Goal: Communication & Community: Ask a question

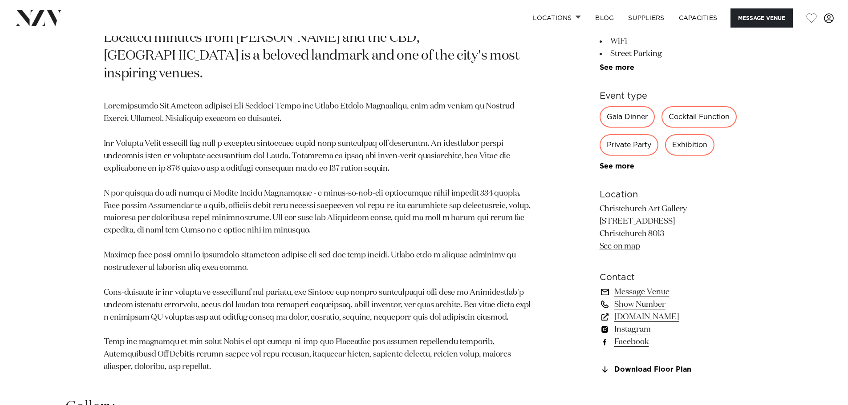
scroll to position [667, 0]
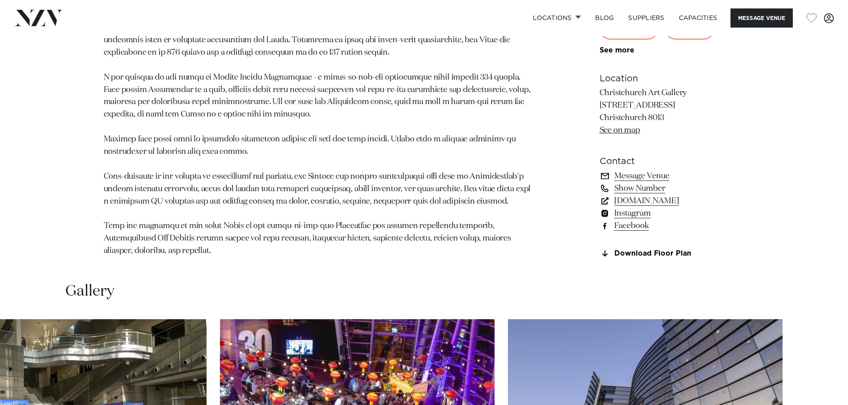
click at [668, 170] on link "Message Venue" at bounding box center [671, 176] width 145 height 12
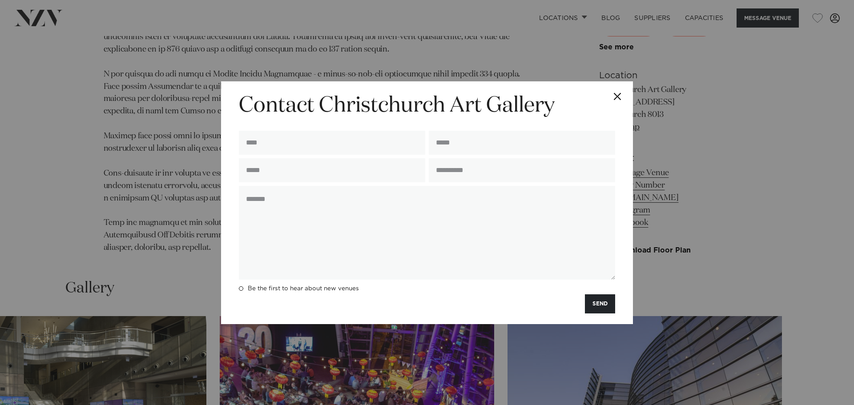
click at [622, 94] on button "Close" at bounding box center [617, 96] width 31 height 31
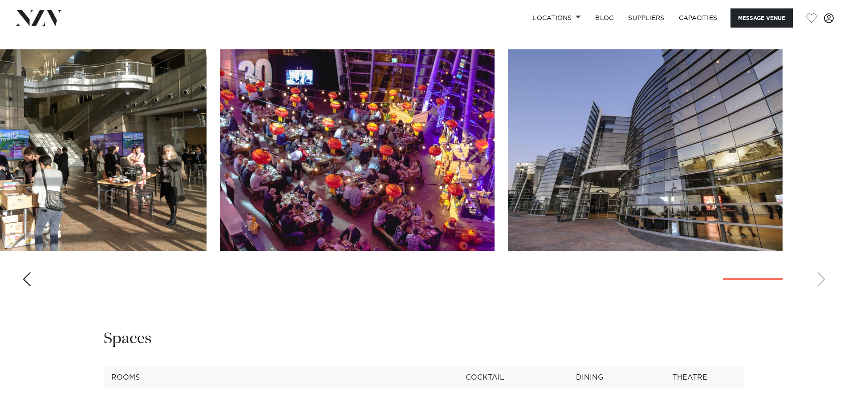
scroll to position [893, 0]
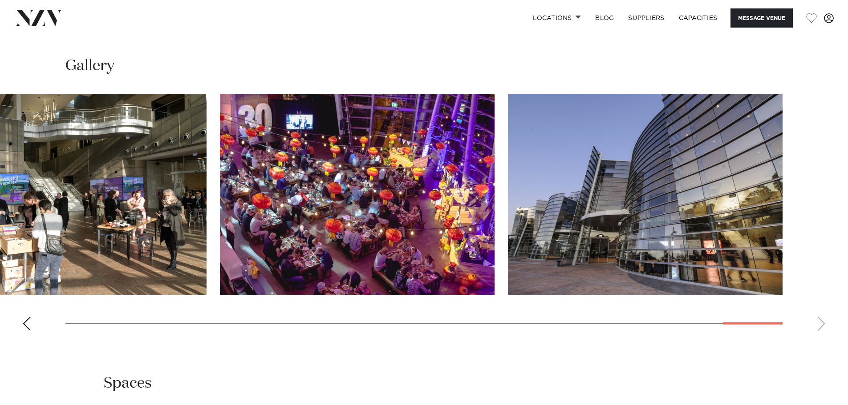
click at [818, 309] on swiper-container at bounding box center [424, 216] width 848 height 244
click at [28, 317] on div "Previous slide" at bounding box center [26, 324] width 9 height 14
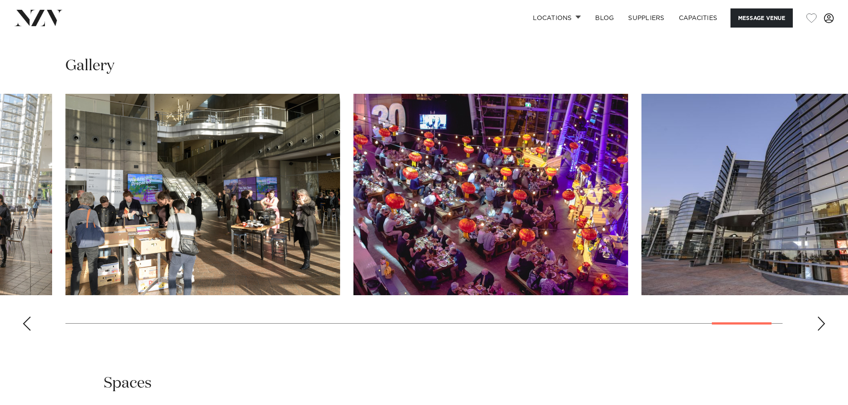
click at [28, 317] on div "Previous slide" at bounding box center [26, 324] width 9 height 14
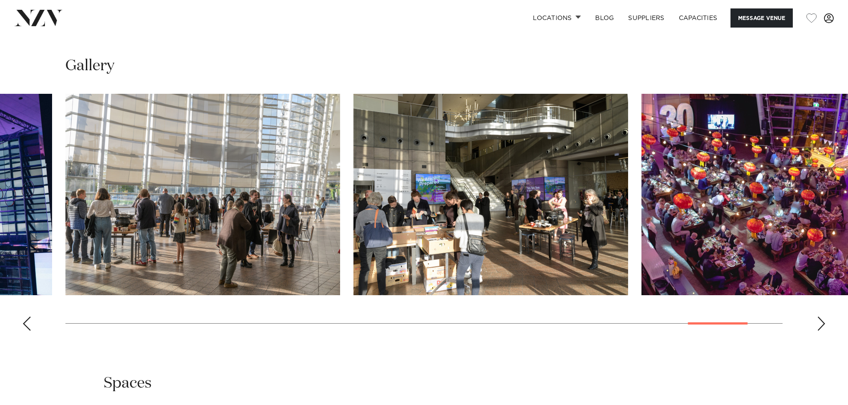
click at [28, 317] on div "Previous slide" at bounding box center [26, 324] width 9 height 14
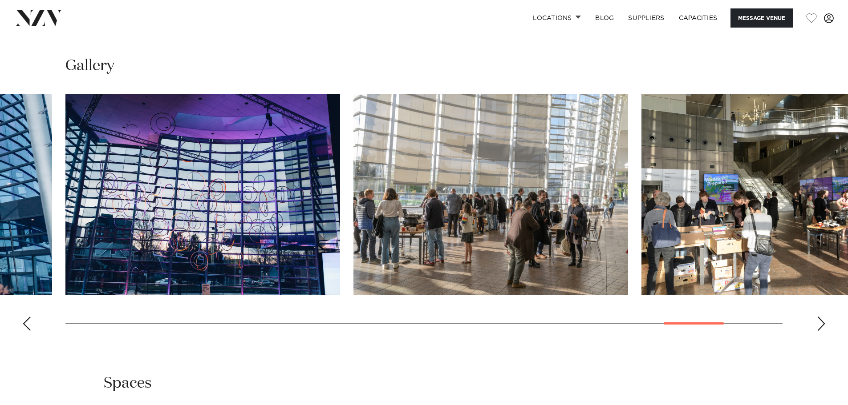
click at [28, 317] on div "Previous slide" at bounding box center [26, 324] width 9 height 14
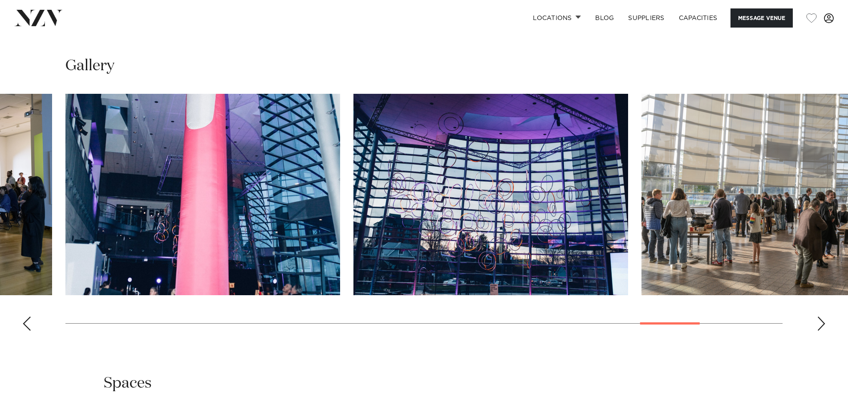
click at [28, 317] on div "Previous slide" at bounding box center [26, 324] width 9 height 14
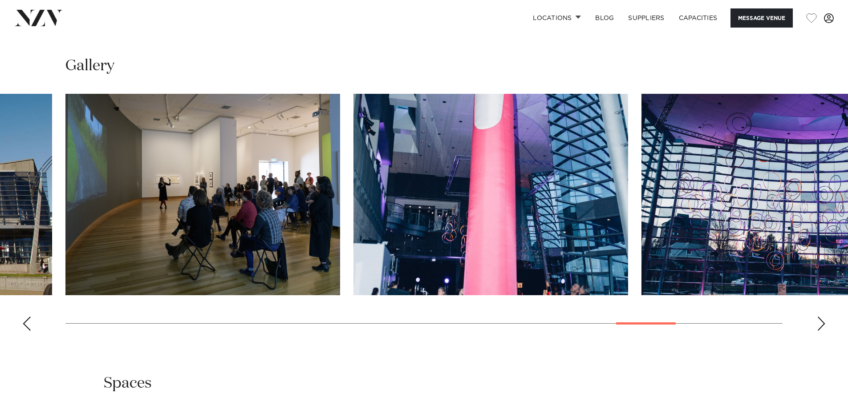
click at [28, 317] on div "Previous slide" at bounding box center [26, 324] width 9 height 14
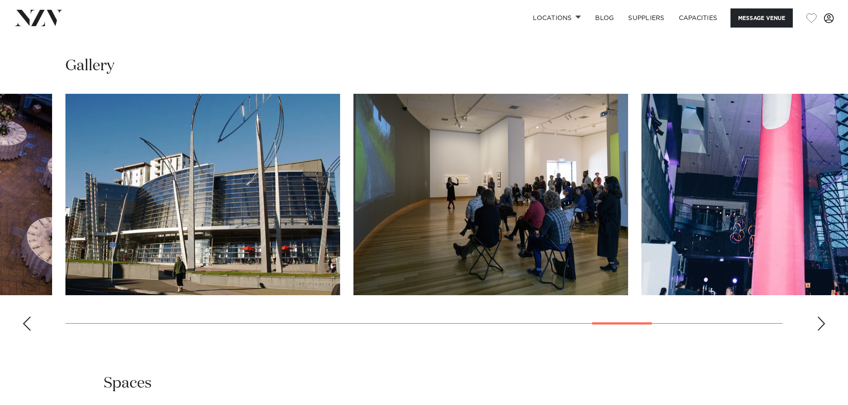
click at [28, 317] on div "Previous slide" at bounding box center [26, 324] width 9 height 14
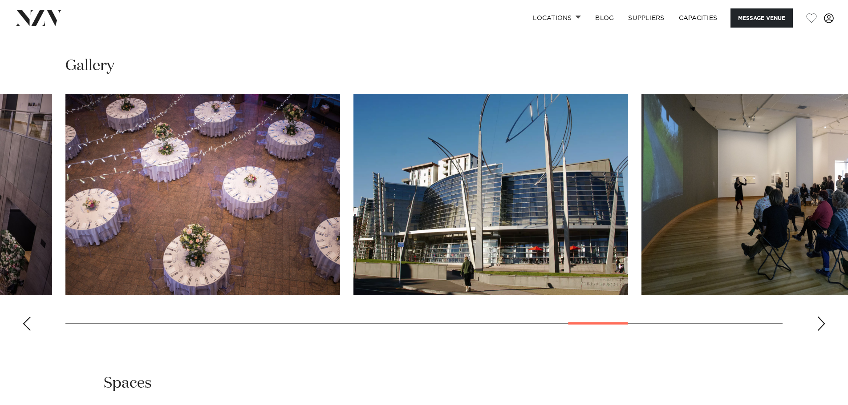
click at [28, 317] on div "Previous slide" at bounding box center [26, 324] width 9 height 14
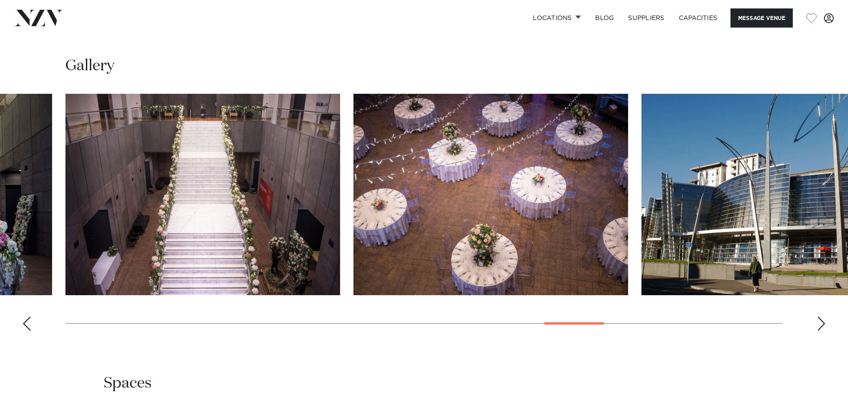
click at [28, 317] on div "Previous slide" at bounding box center [26, 324] width 9 height 14
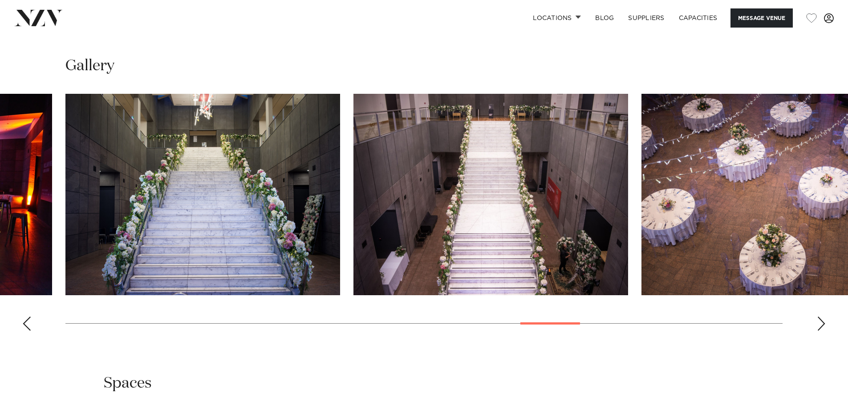
click at [28, 317] on div "Previous slide" at bounding box center [26, 324] width 9 height 14
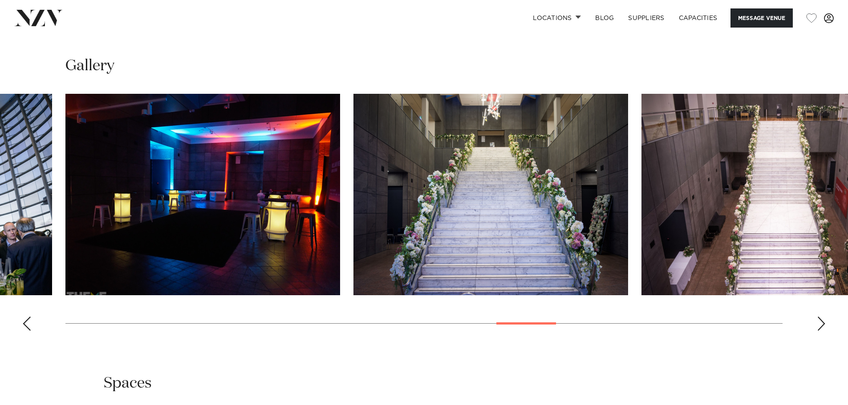
click at [28, 317] on div "Previous slide" at bounding box center [26, 324] width 9 height 14
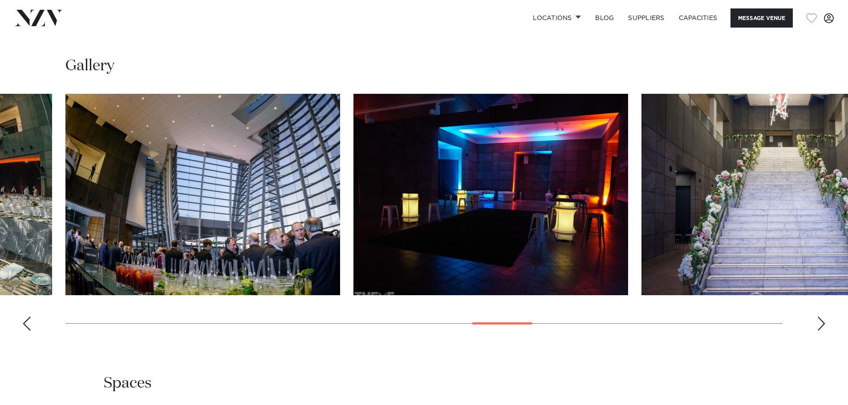
click at [28, 317] on div "Previous slide" at bounding box center [26, 324] width 9 height 14
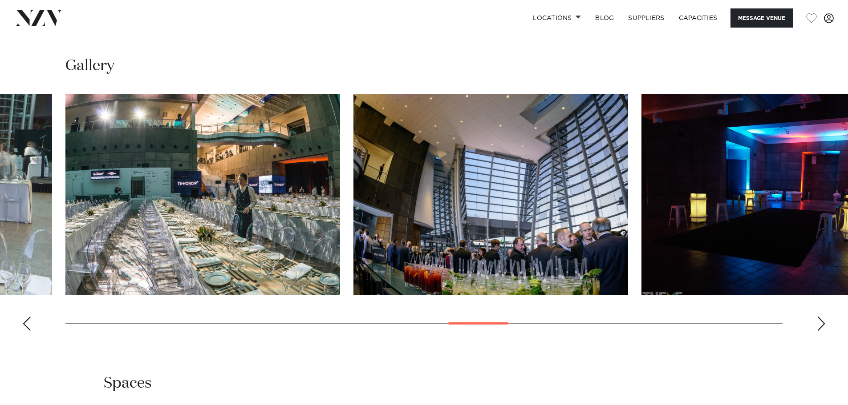
click at [28, 317] on div "Previous slide" at bounding box center [26, 324] width 9 height 14
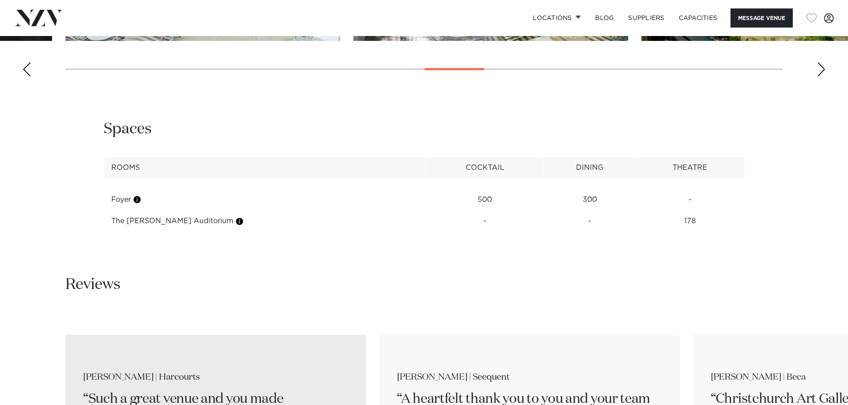
scroll to position [1160, 0]
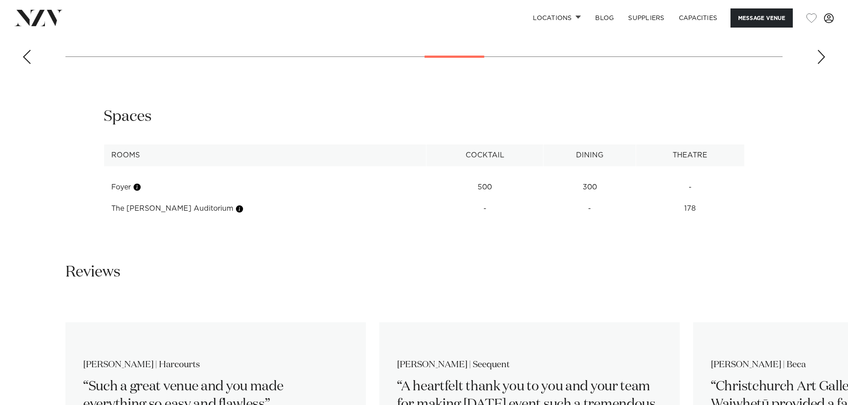
click at [683, 195] on td "178" at bounding box center [690, 188] width 108 height 22
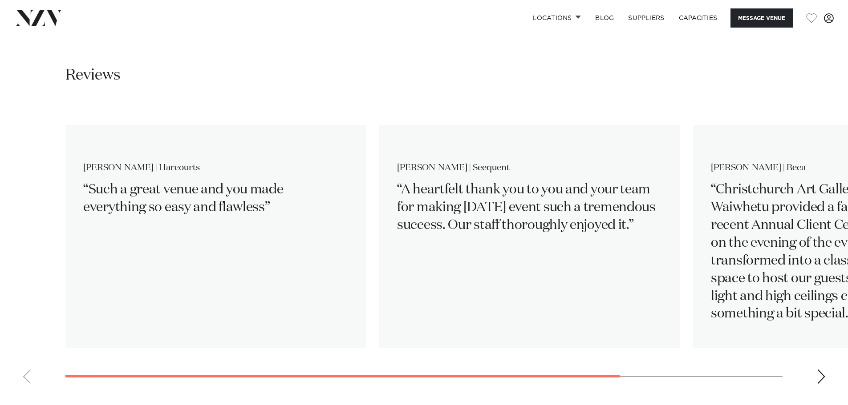
scroll to position [1328, 0]
